Goal: Task Accomplishment & Management: Use online tool/utility

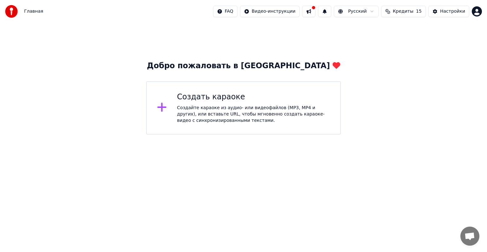
click at [199, 110] on div "Создайте караоке из аудио- или видеофайлов (MP3, MP4 и других), или вставьте UR…" at bounding box center [253, 114] width 153 height 19
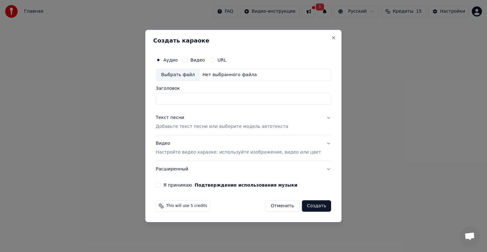
click at [161, 185] on button "Я принимаю Подтверждение использования музыки" at bounding box center [158, 184] width 5 height 5
click at [194, 75] on div "Выбрать файл" at bounding box center [178, 74] width 44 height 11
type input "**********"
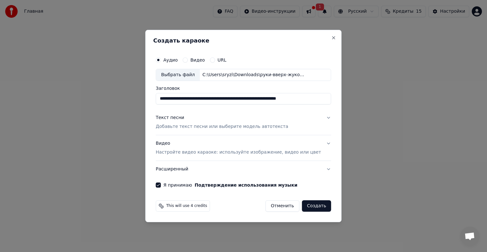
click at [321, 117] on button "Текст песни Добавьте текст песни или выберите модель автотекста" at bounding box center [243, 121] width 175 height 25
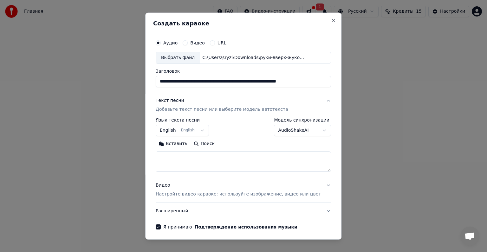
click at [206, 131] on body "**********" at bounding box center [243, 67] width 487 height 135
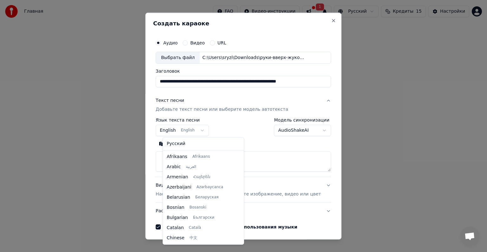
scroll to position [51, 0]
select select "**"
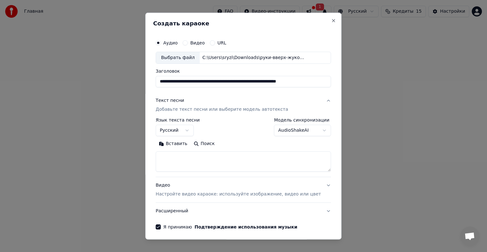
click at [175, 143] on button "Вставить" at bounding box center [173, 144] width 35 height 10
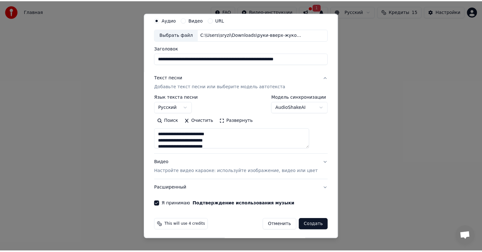
scroll to position [24, 0]
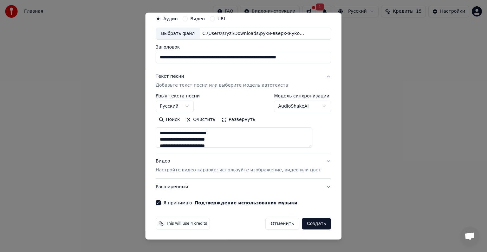
click at [304, 224] on button "Создать" at bounding box center [316, 223] width 29 height 11
type textarea "**********"
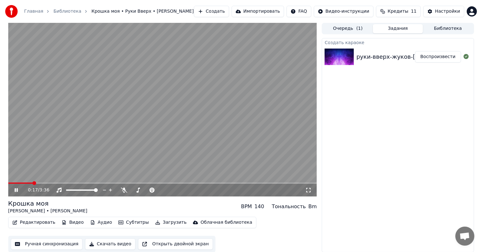
click at [128, 107] on video at bounding box center [162, 110] width 309 height 174
click at [115, 136] on video at bounding box center [162, 110] width 309 height 174
click at [195, 104] on video at bounding box center [162, 110] width 309 height 174
click at [8, 185] on span at bounding box center [10, 183] width 4 height 4
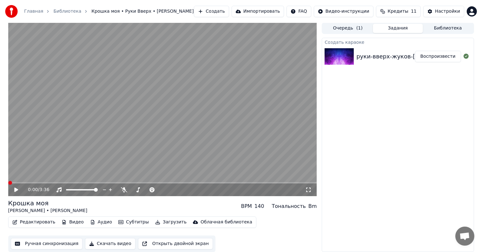
click at [13, 188] on icon at bounding box center [20, 189] width 15 height 5
click at [124, 189] on icon at bounding box center [124, 189] width 6 height 5
click at [19, 189] on icon at bounding box center [20, 189] width 15 height 5
drag, startPoint x: 130, startPoint y: 187, endPoint x: 129, endPoint y: 190, distance: 3.2
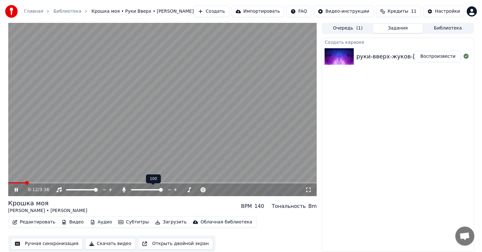
click at [129, 188] on div at bounding box center [152, 190] width 51 height 6
click at [129, 191] on div at bounding box center [152, 190] width 51 height 6
click at [163, 192] on span at bounding box center [161, 190] width 4 height 4
drag, startPoint x: 163, startPoint y: 188, endPoint x: 182, endPoint y: 190, distance: 19.1
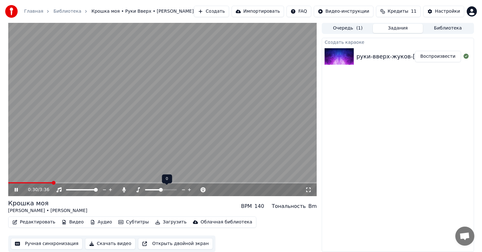
click at [181, 190] on div at bounding box center [166, 190] width 51 height 6
click at [170, 189] on span at bounding box center [161, 189] width 32 height 1
click at [160, 189] on span at bounding box center [161, 190] width 4 height 4
click at [163, 189] on span at bounding box center [161, 190] width 4 height 4
click at [120, 181] on video at bounding box center [162, 110] width 309 height 174
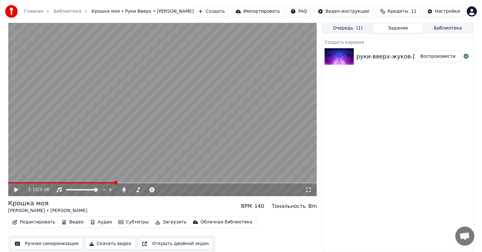
click at [121, 181] on video at bounding box center [162, 110] width 309 height 174
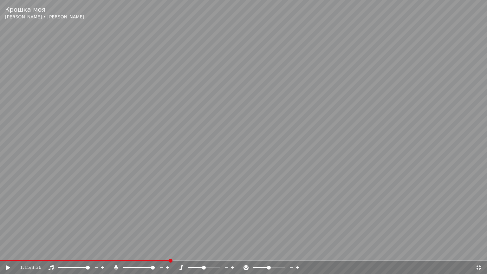
click at [174, 252] on video at bounding box center [243, 137] width 487 height 274
click at [176, 252] on div "1:15 / 3:36" at bounding box center [243, 267] width 487 height 13
click at [181, 252] on video at bounding box center [243, 137] width 487 height 274
click at [182, 252] on span at bounding box center [243, 260] width 487 height 1
click at [194, 252] on span at bounding box center [243, 260] width 487 height 1
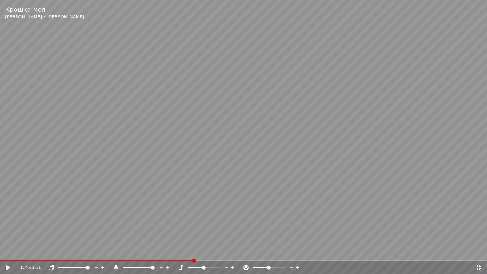
click at [208, 252] on span at bounding box center [243, 260] width 487 height 1
click at [167, 209] on video at bounding box center [243, 137] width 487 height 274
click at [205, 252] on span at bounding box center [102, 260] width 205 height 1
click at [202, 252] on span at bounding box center [102, 260] width 205 height 1
click at [197, 252] on div "1:30 / 3:36" at bounding box center [243, 267] width 487 height 13
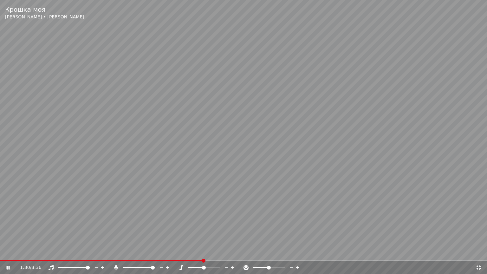
click at [198, 252] on video at bounding box center [243, 137] width 487 height 274
click at [197, 252] on span at bounding box center [101, 260] width 203 height 1
click at [166, 181] on video at bounding box center [243, 137] width 487 height 274
drag, startPoint x: 140, startPoint y: 82, endPoint x: 147, endPoint y: 142, distance: 60.1
click at [140, 93] on video at bounding box center [243, 137] width 487 height 274
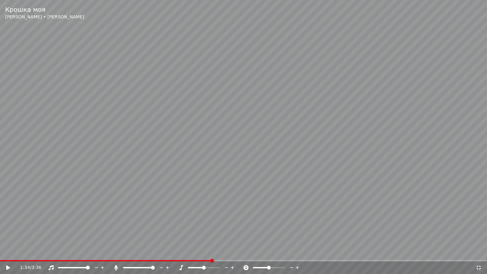
click at [208, 146] on video at bounding box center [243, 137] width 487 height 274
click at [480, 252] on icon at bounding box center [479, 267] width 6 height 5
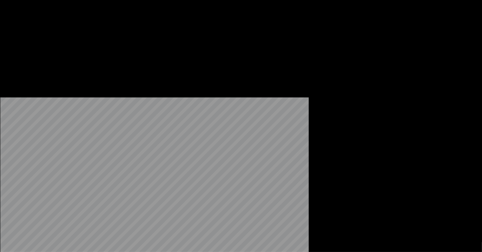
scroll to position [0, 0]
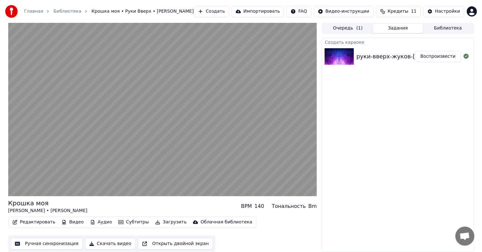
click at [53, 242] on button "Ручная синхронизация" at bounding box center [47, 243] width 72 height 11
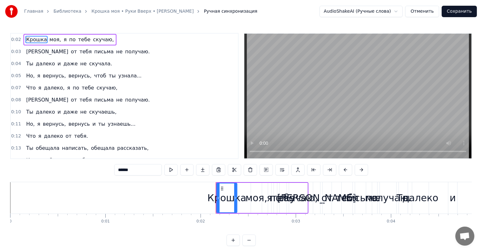
click at [343, 104] on video at bounding box center [357, 96] width 227 height 125
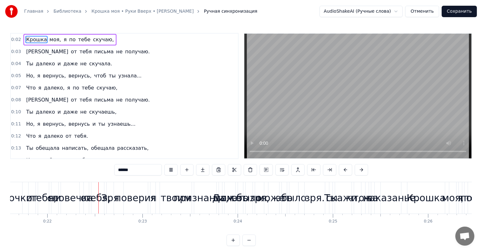
scroll to position [0, 2064]
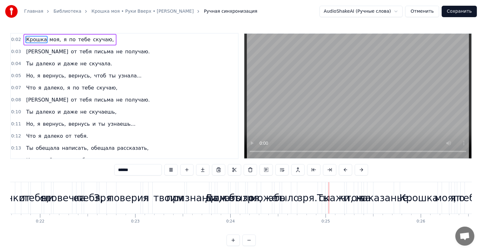
click at [30, 38] on span "Крошка" at bounding box center [36, 39] width 22 height 7
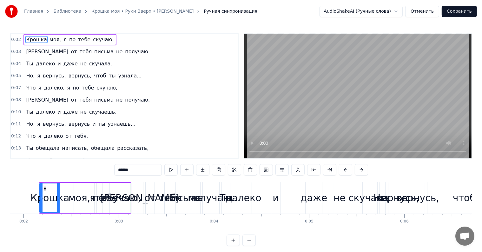
scroll to position [0, 174]
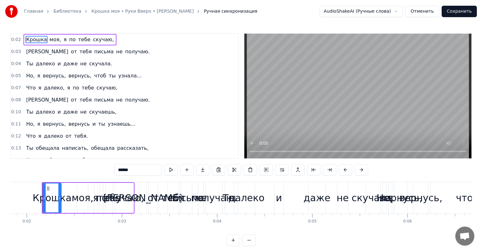
drag, startPoint x: 61, startPoint y: 196, endPoint x: 59, endPoint y: 200, distance: 4.3
click at [59, 200] on icon at bounding box center [59, 197] width 3 height 5
click at [469, 235] on span "Chat öffnen" at bounding box center [464, 236] width 10 height 9
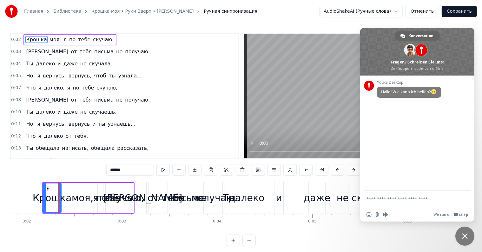
click at [339, 96] on video at bounding box center [357, 96] width 227 height 125
click at [462, 214] on span "Crisp" at bounding box center [463, 214] width 9 height 5
click at [467, 239] on span "Chat schließen" at bounding box center [465, 236] width 6 height 6
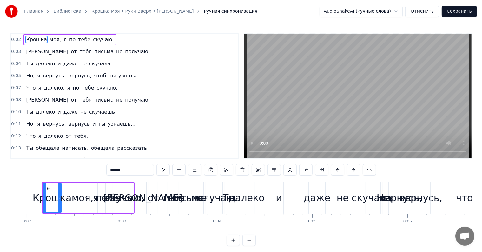
click at [94, 50] on span "письма" at bounding box center [104, 51] width 21 height 7
type input "******"
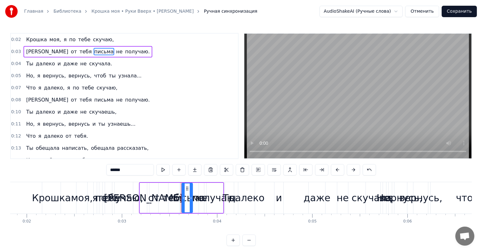
click at [35, 67] on div "Ты далеко и даже не скучала." at bounding box center [68, 63] width 91 height 11
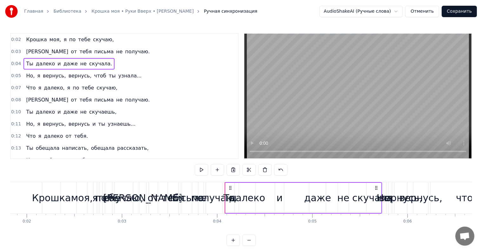
click at [42, 75] on span "вернусь," at bounding box center [54, 75] width 24 height 7
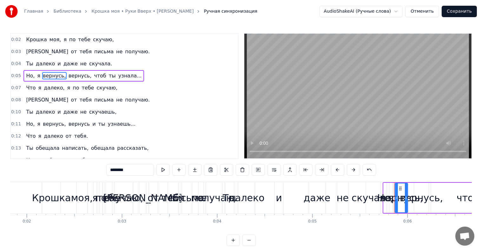
click at [47, 94] on div "Я от тебя письма не получаю." at bounding box center [87, 99] width 129 height 11
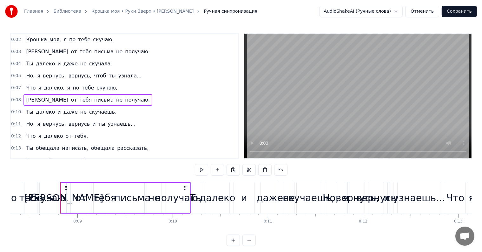
scroll to position [0, 808]
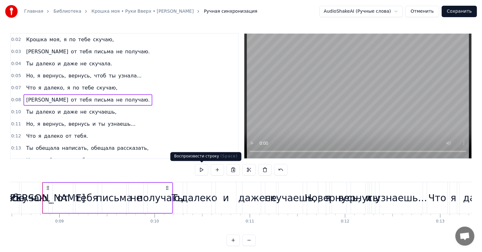
click at [203, 174] on button at bounding box center [201, 169] width 13 height 11
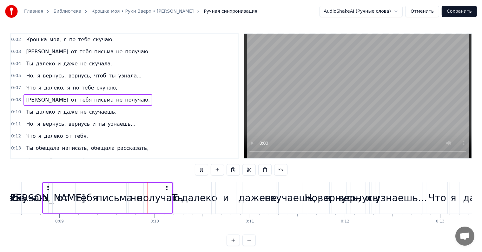
click at [203, 174] on button at bounding box center [201, 169] width 13 height 11
click at [432, 13] on button "Отменить" at bounding box center [422, 11] width 34 height 11
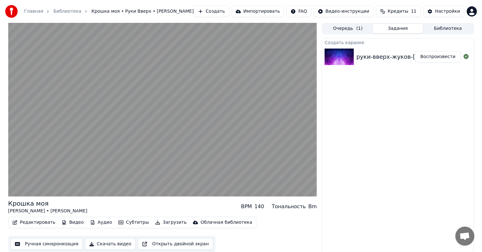
click at [442, 60] on button "Воспроизвести" at bounding box center [438, 56] width 46 height 11
click at [340, 29] on button "Очередь ( 1 )" at bounding box center [348, 28] width 50 height 9
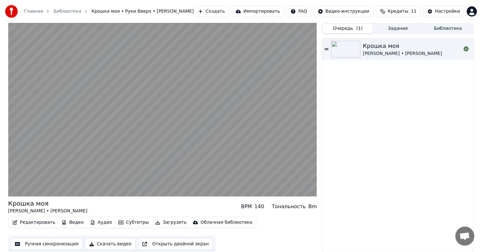
click at [325, 50] on icon at bounding box center [327, 49] width 4 height 4
click at [59, 15] on div "Главная Библиотека Крошка моя • Руки Вверх • [PERSON_NAME]" at bounding box center [99, 11] width 188 height 13
click at [60, 11] on link "Библиотека" at bounding box center [67, 11] width 28 height 6
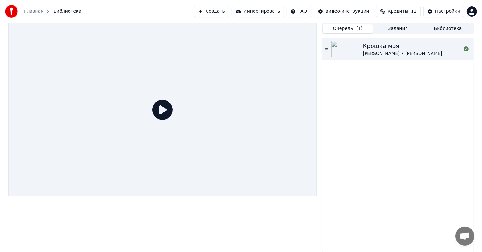
click at [218, 11] on button "Создать" at bounding box center [211, 11] width 35 height 11
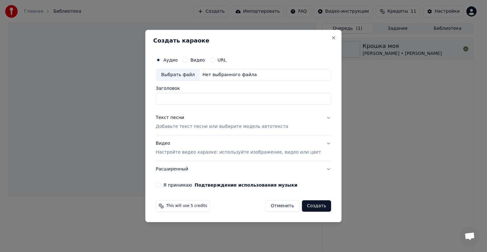
click at [178, 58] on label "Аудио" at bounding box center [170, 60] width 14 height 4
click at [161, 57] on button "Аудио" at bounding box center [158, 59] width 5 height 5
click at [171, 60] on div "Аудио" at bounding box center [167, 59] width 22 height 5
click at [187, 75] on div "Выбрать файл" at bounding box center [178, 74] width 44 height 11
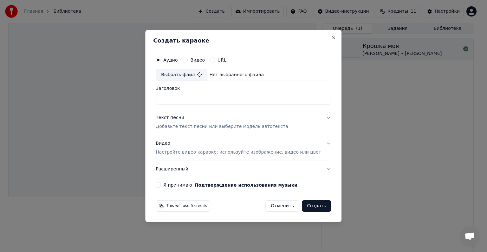
type input "**********"
click at [220, 126] on p "Добавьте текст песни или выберите модель автотекста" at bounding box center [222, 126] width 133 height 6
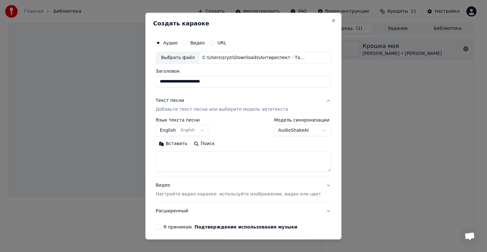
click at [208, 130] on body "**********" at bounding box center [241, 126] width 482 height 252
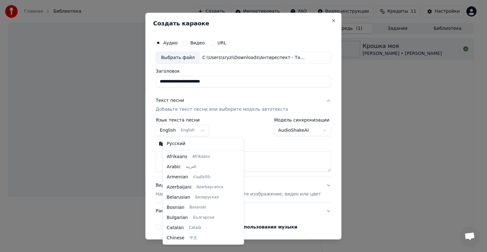
scroll to position [51, 0]
select select "**"
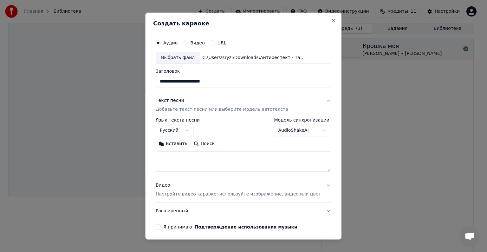
click at [207, 142] on button "Поиск" at bounding box center [204, 144] width 27 height 10
click at [313, 129] on body "**********" at bounding box center [241, 126] width 482 height 252
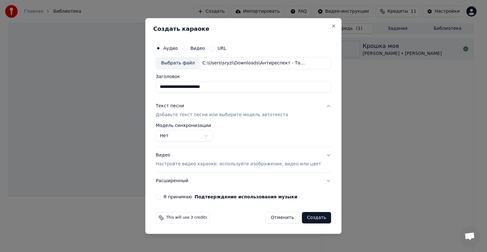
click at [215, 134] on body "**********" at bounding box center [241, 126] width 482 height 252
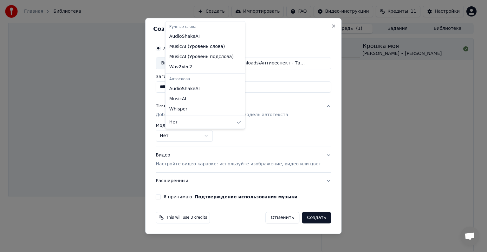
select select "**********"
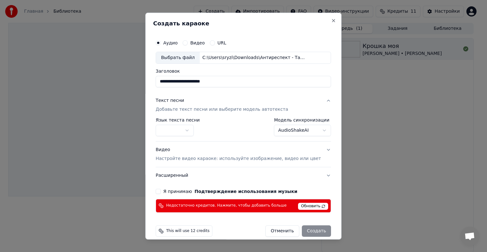
click at [194, 131] on body "**********" at bounding box center [241, 126] width 482 height 252
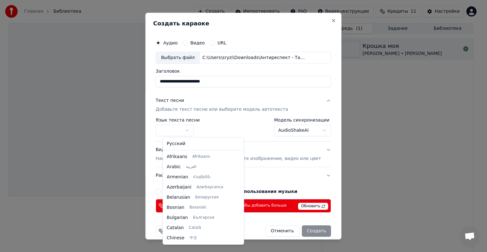
select select "**"
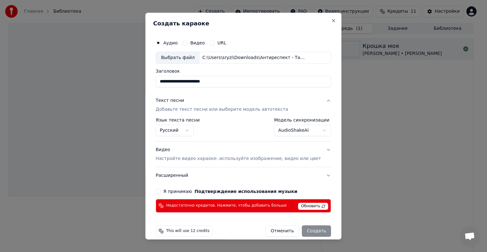
click at [315, 175] on button "Расширенный" at bounding box center [243, 175] width 175 height 16
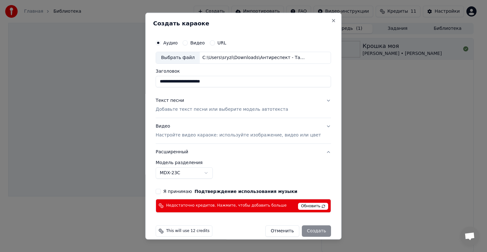
click at [215, 172] on body "**********" at bounding box center [241, 126] width 482 height 252
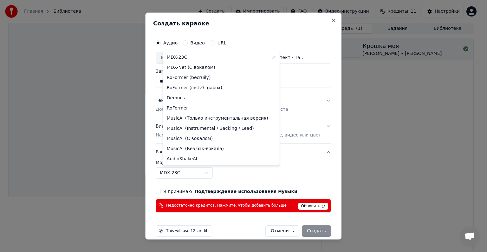
select select "**********"
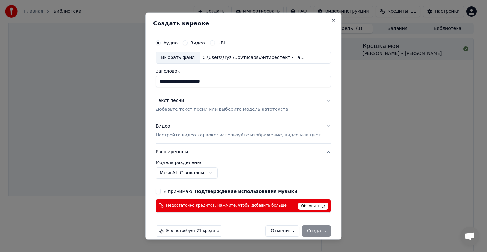
click at [179, 107] on p "Добавьте текст песни или выберите модель автотекста" at bounding box center [222, 109] width 133 height 6
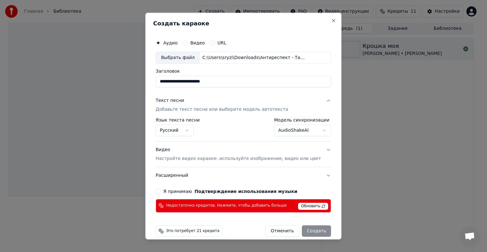
click at [191, 108] on p "Добавьте текст песни или выберите модель автотекста" at bounding box center [222, 109] width 133 height 6
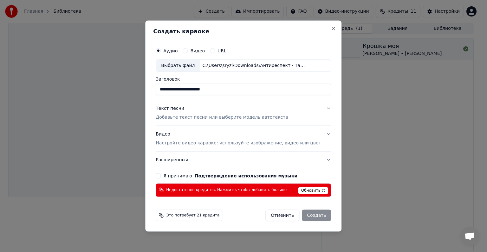
click at [179, 112] on div "Текст песни Добавьте текст песни или выберите модель автотекста" at bounding box center [222, 112] width 133 height 15
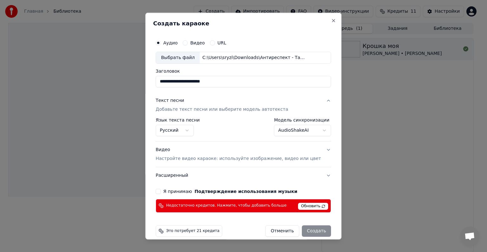
click at [176, 103] on div "Текст песни" at bounding box center [170, 100] width 29 height 6
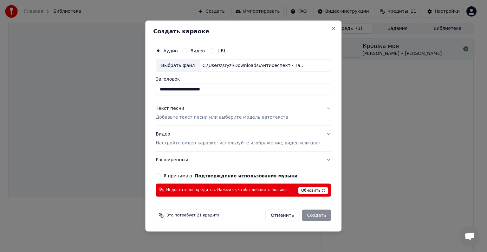
click at [190, 114] on p "Добавьте текст песни или выберите модель автотекста" at bounding box center [222, 117] width 133 height 6
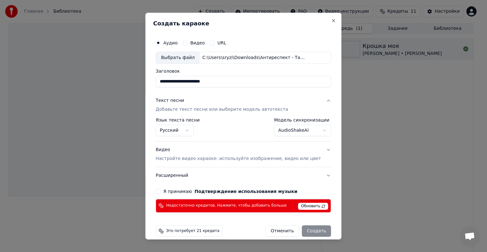
click at [209, 110] on p "Добавьте текст песни или выберите модель автотекста" at bounding box center [222, 109] width 133 height 6
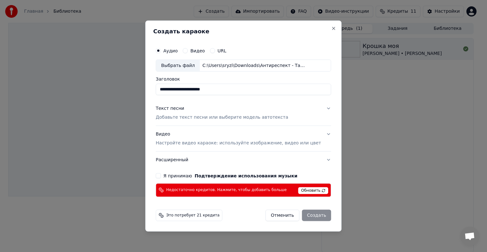
click at [209, 110] on div "Текст песни Добавьте текст песни или выберите модель автотекста" at bounding box center [222, 112] width 133 height 15
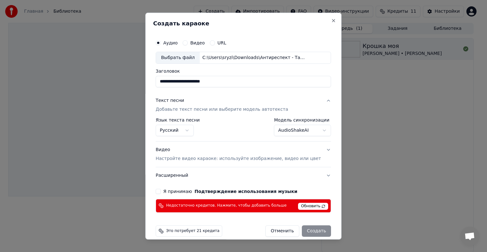
click at [311, 129] on body "**********" at bounding box center [241, 126] width 482 height 252
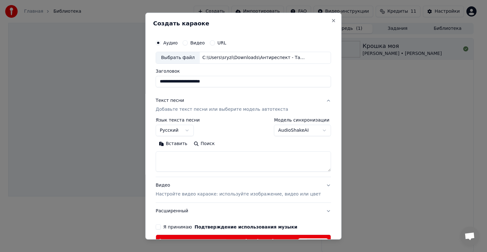
click at [295, 128] on body "**********" at bounding box center [241, 126] width 482 height 252
click at [306, 130] on body "**********" at bounding box center [241, 126] width 482 height 252
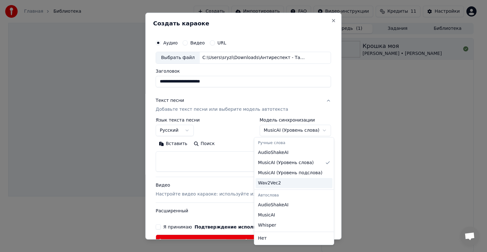
select select "********"
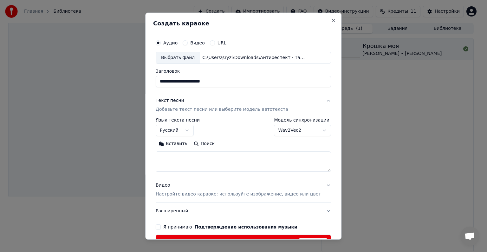
click at [169, 159] on textarea at bounding box center [243, 161] width 175 height 20
click at [179, 145] on button "Вставить" at bounding box center [173, 144] width 35 height 10
type textarea "**********"
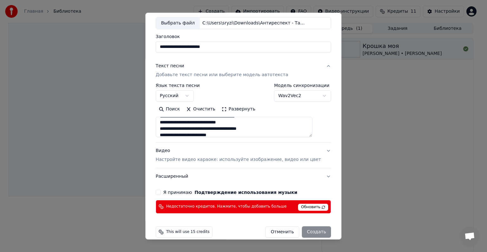
scroll to position [43, 0]
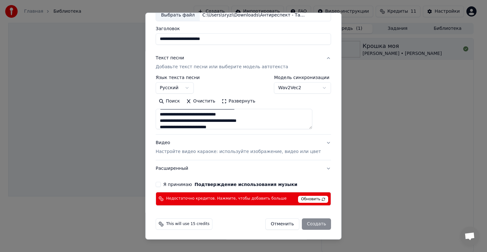
click at [161, 185] on button "Я принимаю Подтверждение использования музыки" at bounding box center [158, 184] width 5 height 5
click at [310, 201] on span "Обновить" at bounding box center [314, 199] width 30 height 7
click at [307, 222] on div "Отменить Создать" at bounding box center [299, 223] width 66 height 11
click at [305, 226] on div "Отменить Создать" at bounding box center [299, 223] width 66 height 11
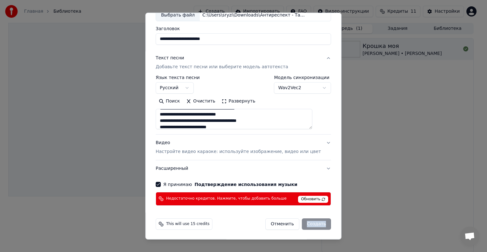
click at [305, 226] on div "Отменить Создать" at bounding box center [299, 223] width 66 height 11
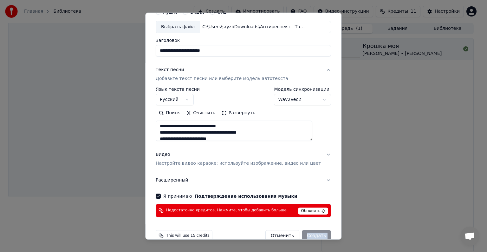
scroll to position [0, 0]
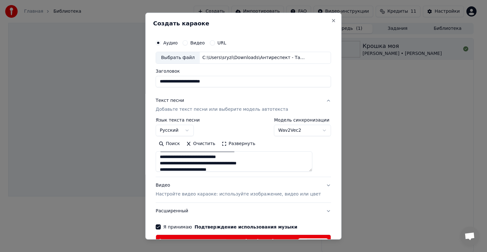
click at [215, 43] on button "URL" at bounding box center [212, 42] width 5 height 5
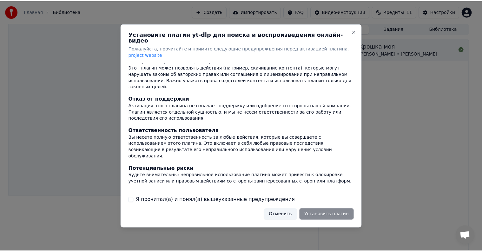
scroll to position [40, 0]
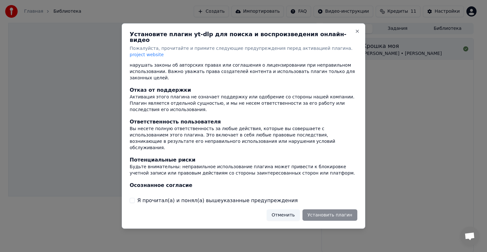
click at [333, 210] on div "Отменить Установить плагин" at bounding box center [312, 214] width 91 height 11
click at [328, 209] on div "Отменить Установить плагин" at bounding box center [312, 214] width 91 height 11
click at [281, 209] on button "Отменить" at bounding box center [283, 214] width 33 height 11
